Goal: Task Accomplishment & Management: Complete application form

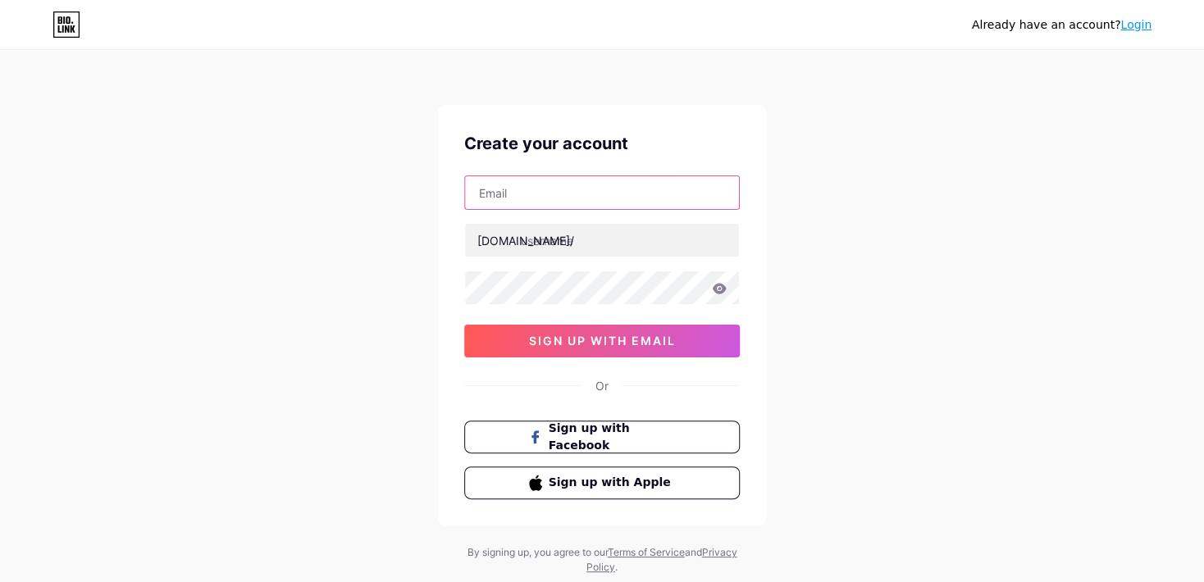
click at [521, 180] on input "text" at bounding box center [602, 192] width 274 height 33
paste input "[EMAIL_ADDRESS][DOMAIN_NAME]"
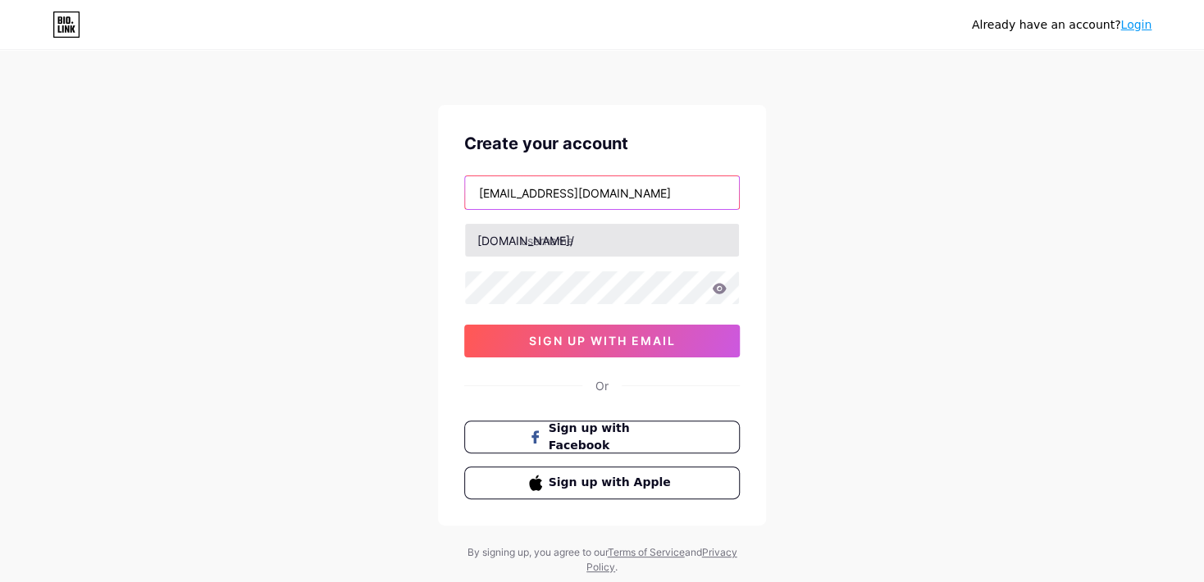
type input "[EMAIL_ADDRESS][DOMAIN_NAME]"
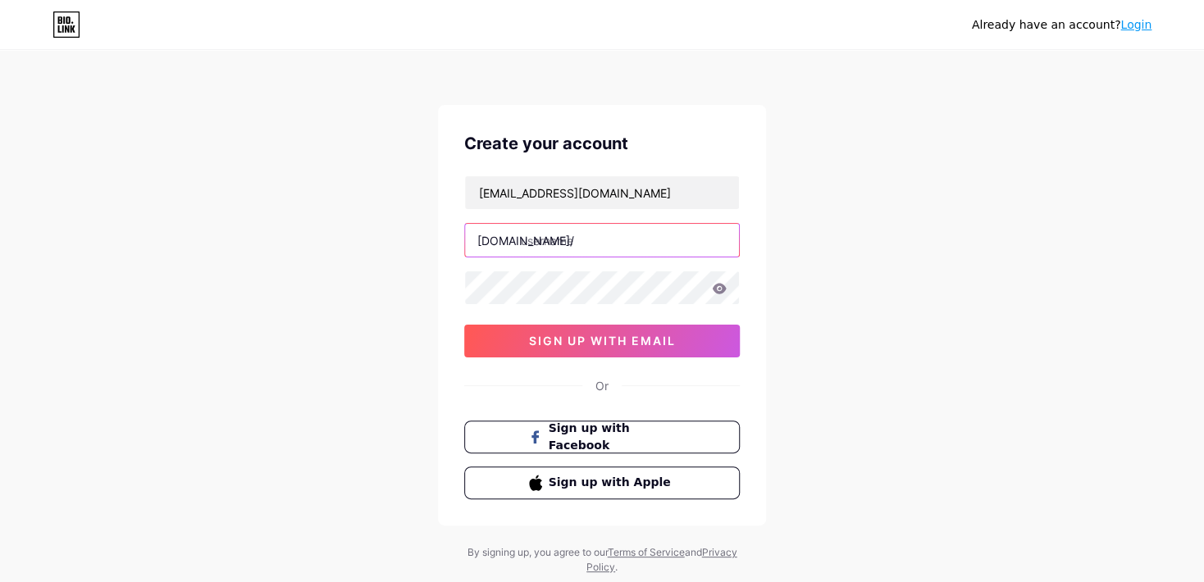
click at [553, 241] on input "text" at bounding box center [602, 240] width 274 height 33
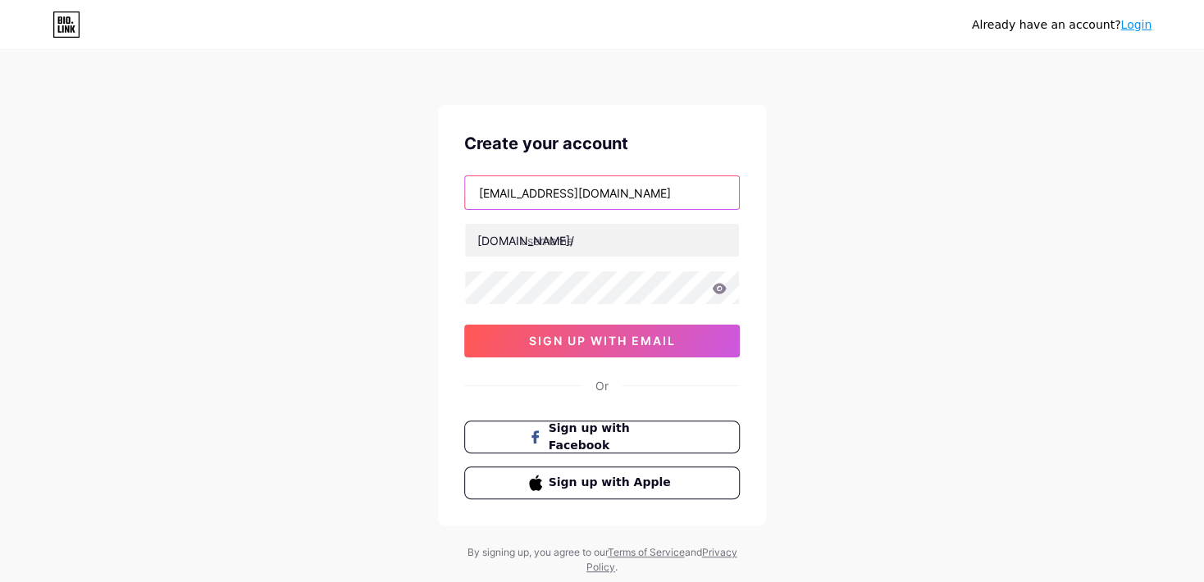
click at [504, 198] on input "[EMAIL_ADDRESS][DOMAIN_NAME]" at bounding box center [602, 192] width 274 height 33
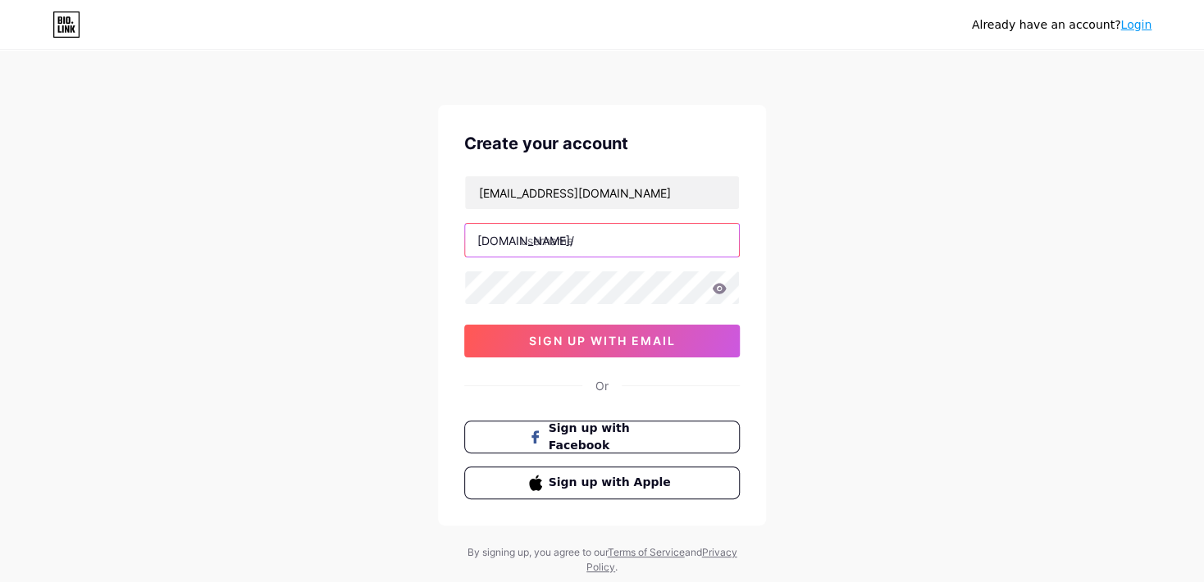
click at [572, 231] on input "text" at bounding box center [602, 240] width 274 height 33
paste input "mwingame"
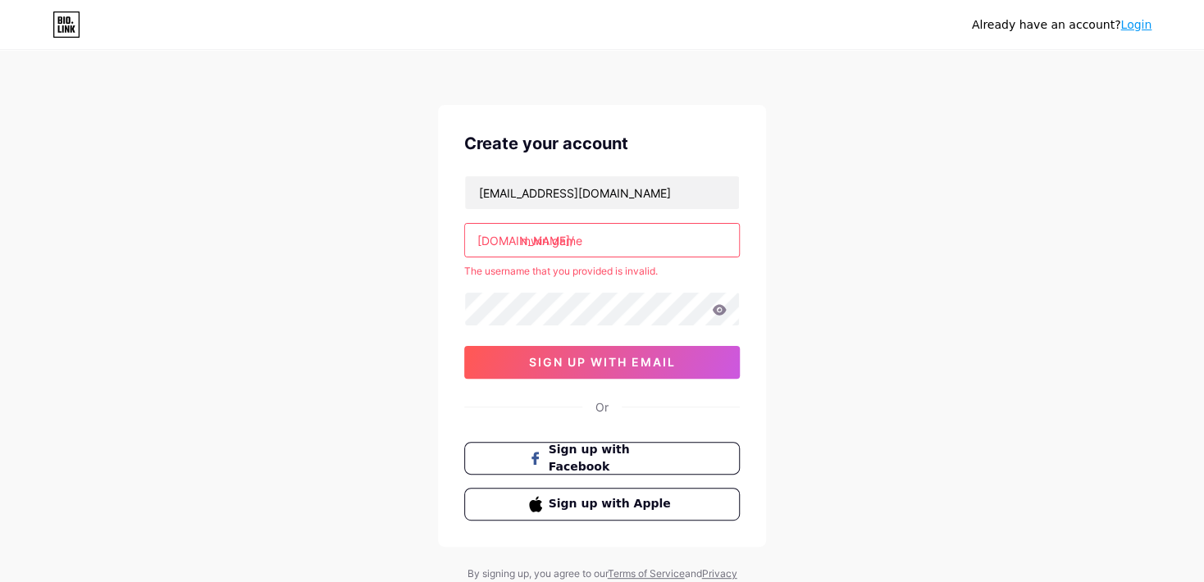
drag, startPoint x: 557, startPoint y: 245, endPoint x: 548, endPoint y: 257, distance: 14.6
click at [548, 257] on div "[EMAIL_ADDRESS][DOMAIN_NAME] [DOMAIN_NAME]/ mwin game The username that you pro…" at bounding box center [602, 276] width 276 height 203
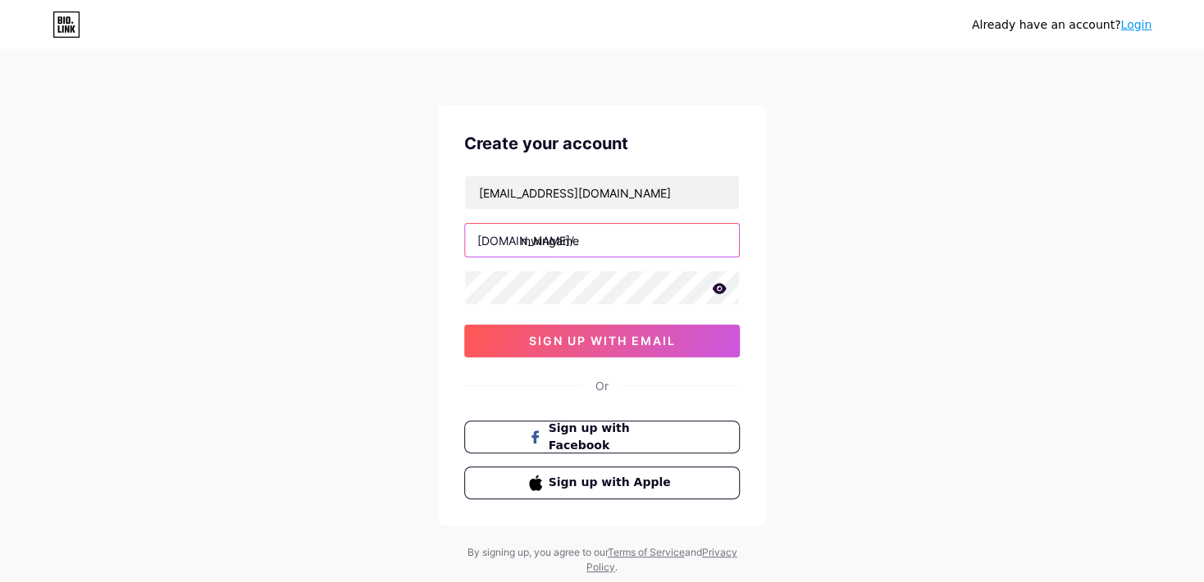
click at [586, 239] on input "mwingame" at bounding box center [602, 240] width 274 height 33
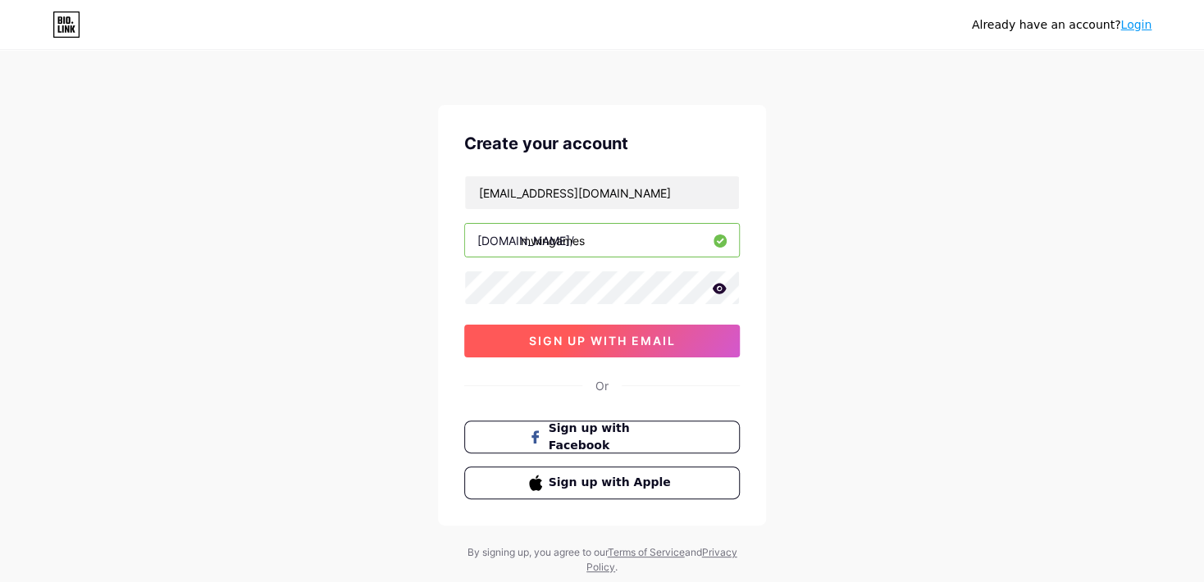
type input "mwingames"
click at [591, 331] on button "sign up with email" at bounding box center [602, 341] width 276 height 33
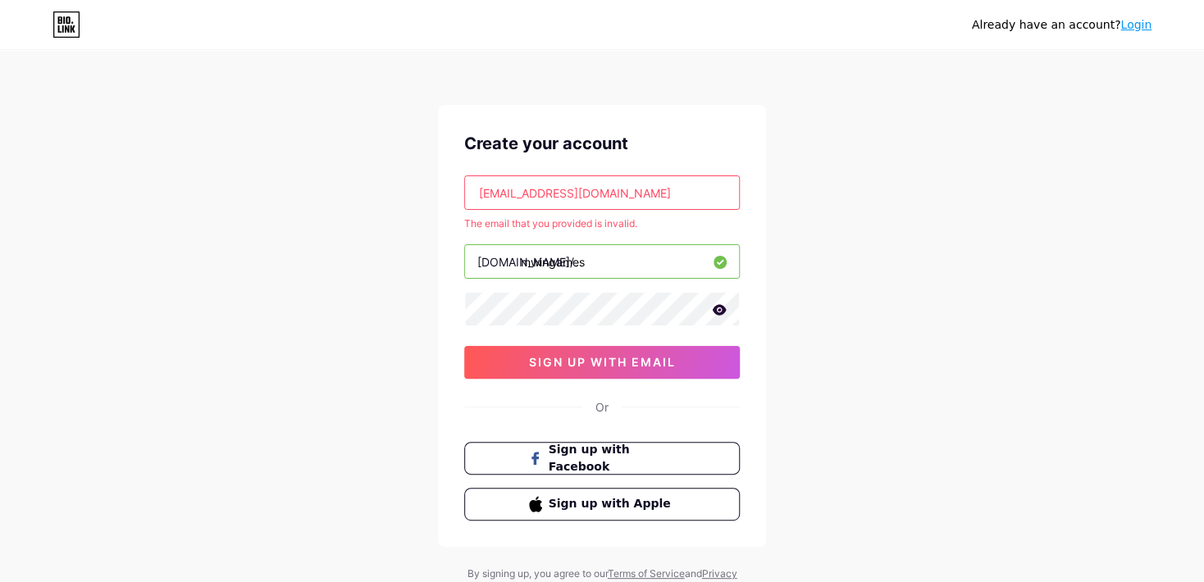
click at [525, 195] on input "[EMAIL_ADDRESS][DOMAIN_NAME]" at bounding box center [602, 192] width 274 height 33
paste input "oppnd"
type input "[EMAIL_ADDRESS][DOMAIN_NAME]"
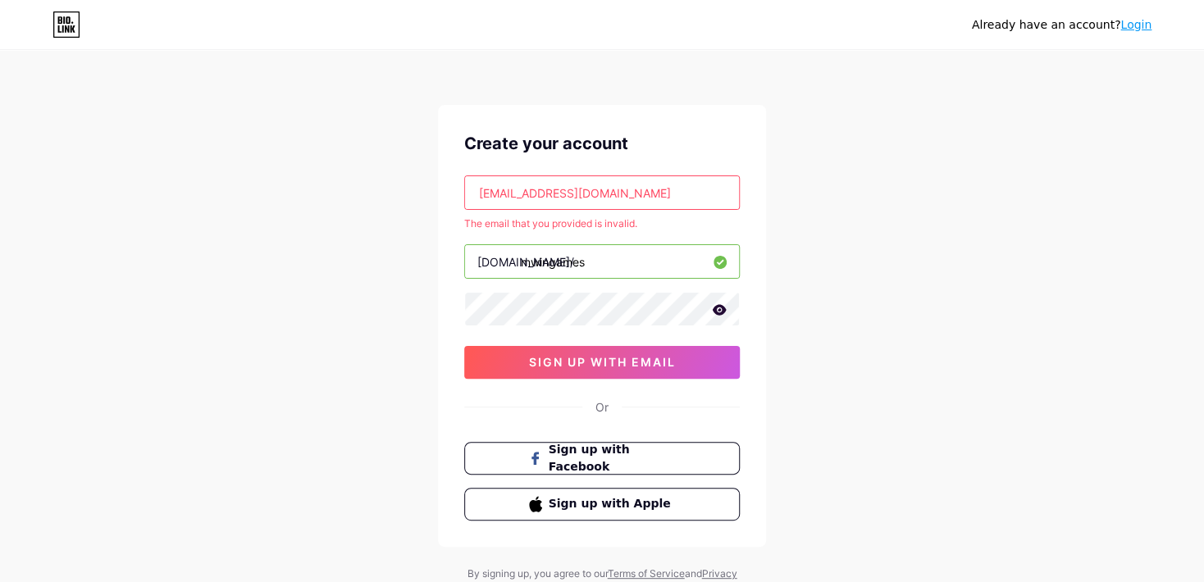
click at [404, 185] on div "Already have an account? Login Create your account [EMAIL_ADDRESS][DOMAIN_NAME]…" at bounding box center [602, 324] width 1204 height 649
click at [440, 180] on div "Create your account [EMAIL_ADDRESS][DOMAIN_NAME] The email that you provided is…" at bounding box center [602, 326] width 328 height 442
click at [625, 357] on span "sign up with email" at bounding box center [602, 362] width 147 height 14
